Goal: Transaction & Acquisition: Book appointment/travel/reservation

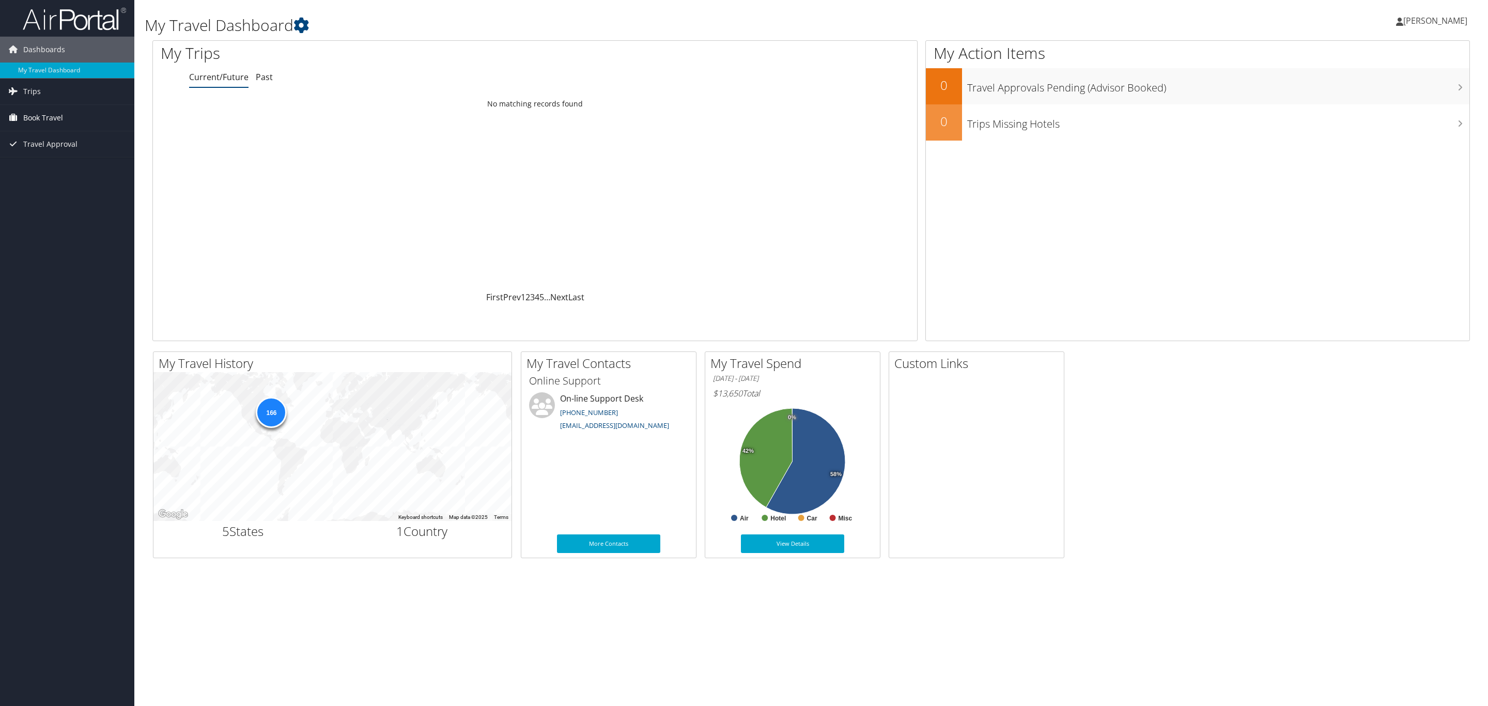
click at [43, 117] on span "Book Travel" at bounding box center [43, 118] width 40 height 26
click at [53, 166] on link "Book/Manage Online Trips" at bounding box center [67, 169] width 134 height 15
